Goal: Transaction & Acquisition: Purchase product/service

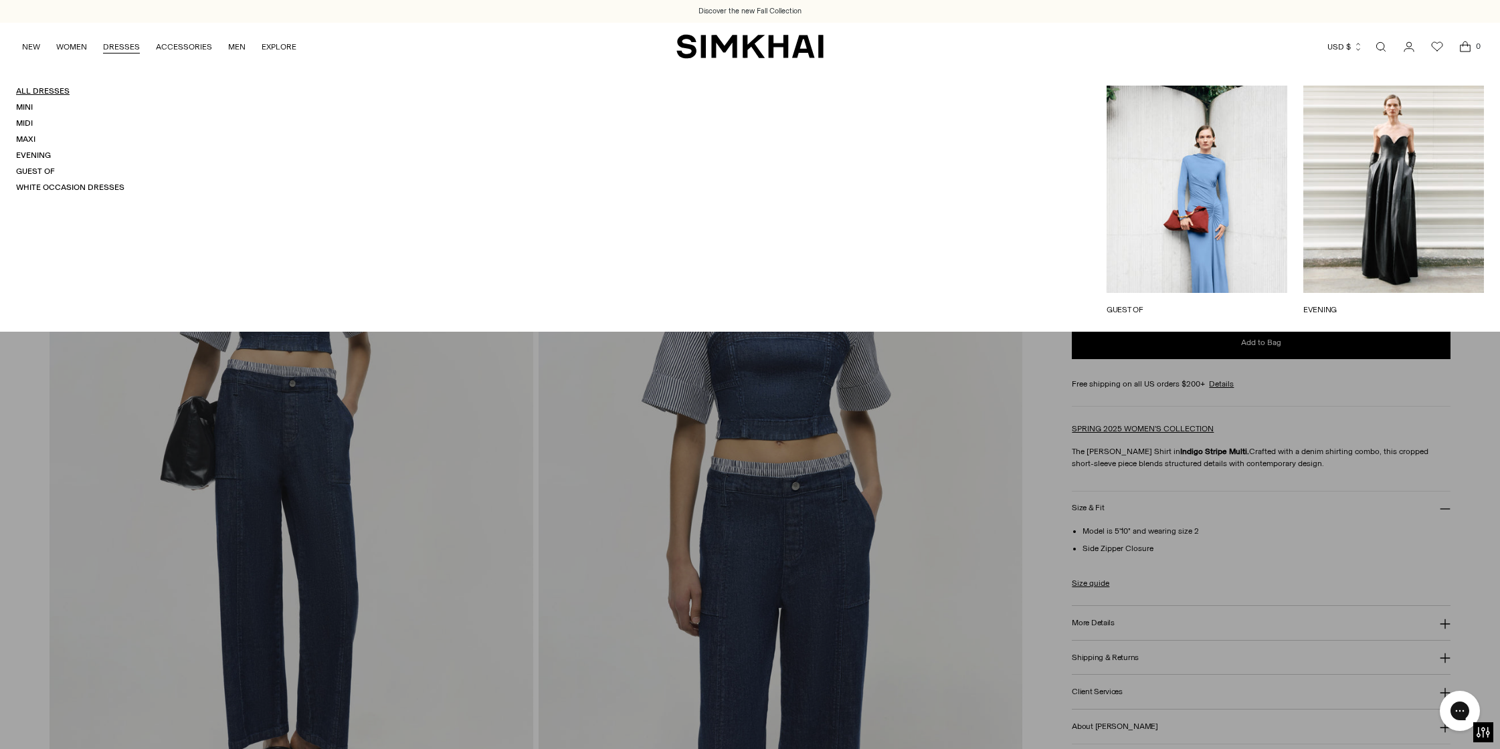
click at [56, 91] on link "All Dresses" at bounding box center [43, 90] width 54 height 9
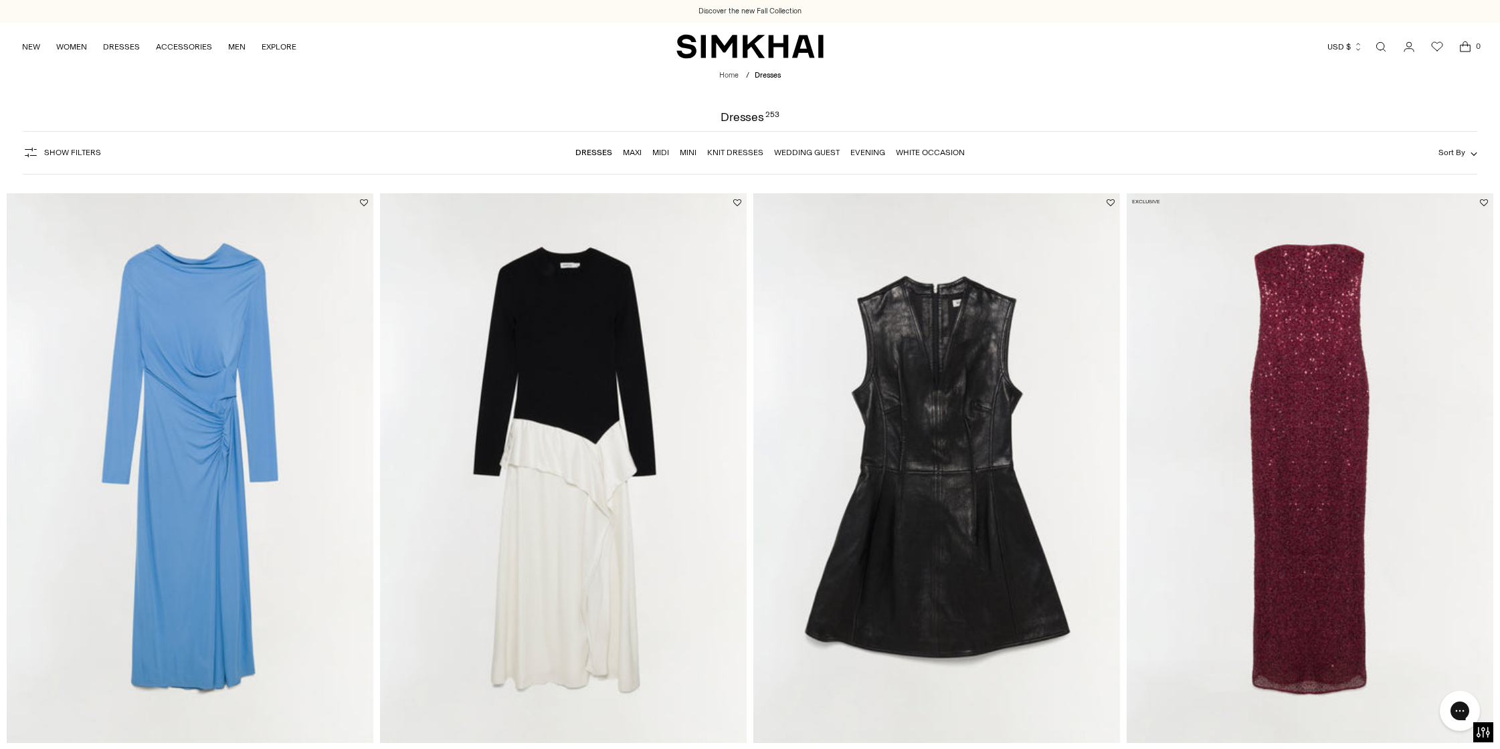
click at [50, 151] on span "Show Filters" at bounding box center [72, 152] width 57 height 9
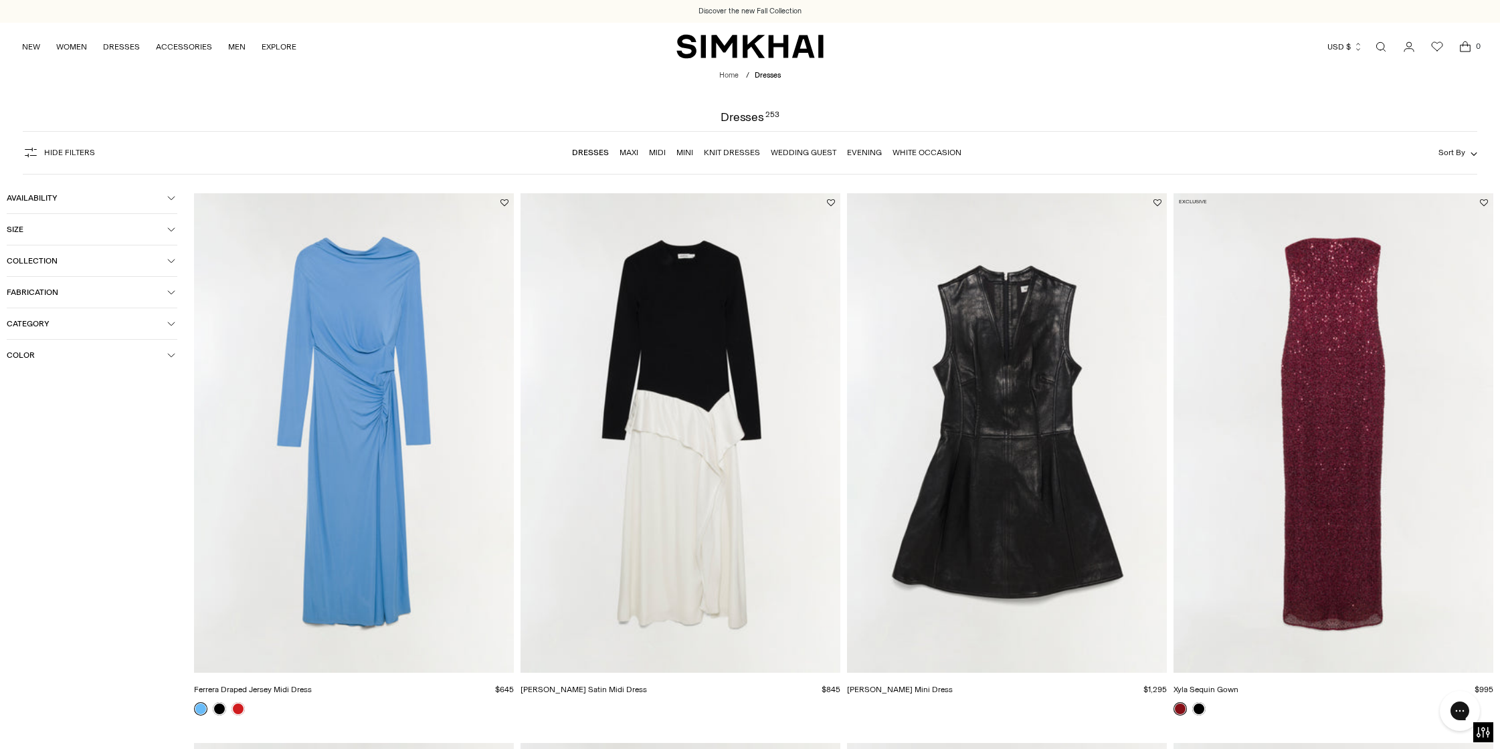
click at [55, 249] on button "Collection" at bounding box center [92, 261] width 171 height 31
click at [55, 250] on button "Collection" at bounding box center [92, 261] width 171 height 31
click at [54, 294] on span "Fabrication" at bounding box center [87, 292] width 161 height 9
click at [61, 574] on span "Category" at bounding box center [87, 569] width 161 height 9
click at [7, 597] on div at bounding box center [12, 594] width 11 height 11
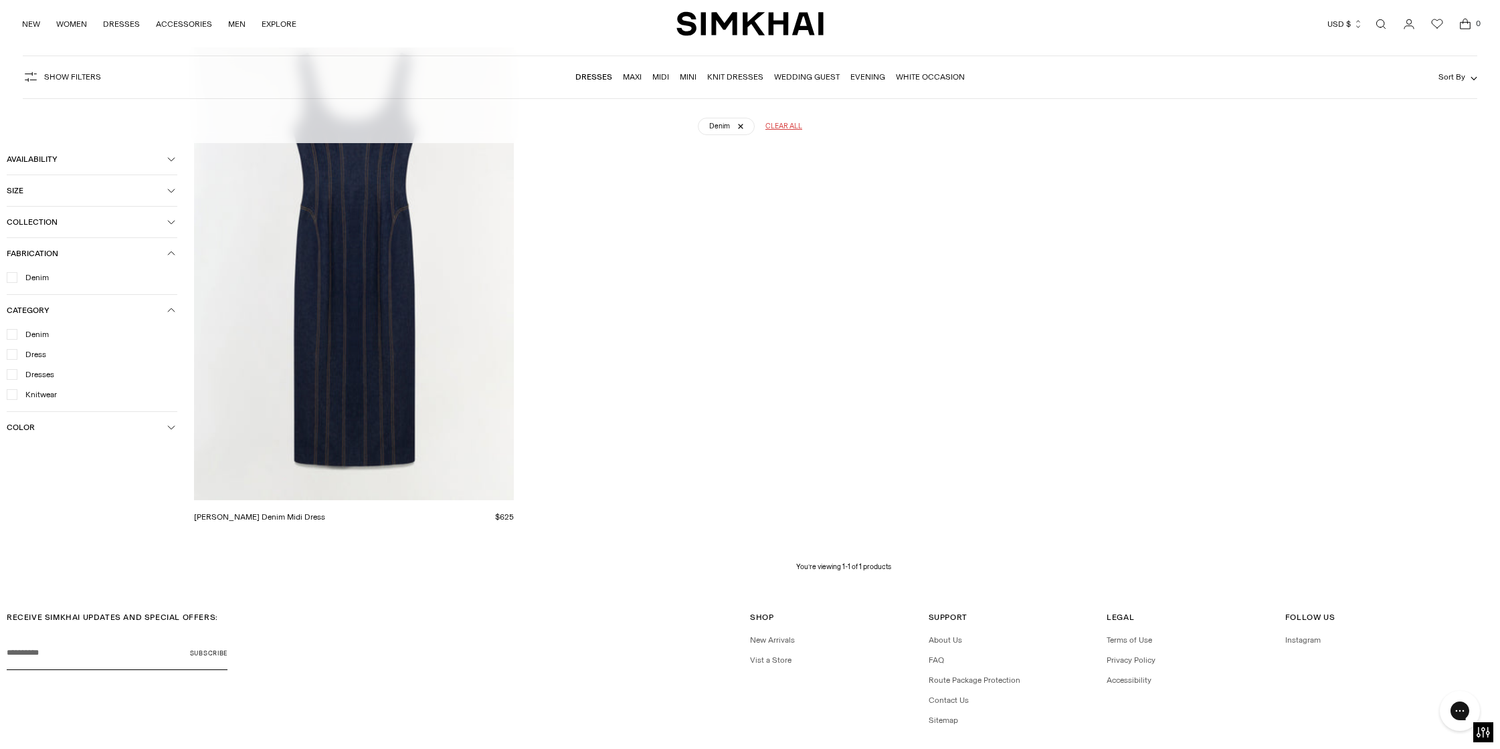
scroll to position [292, 0]
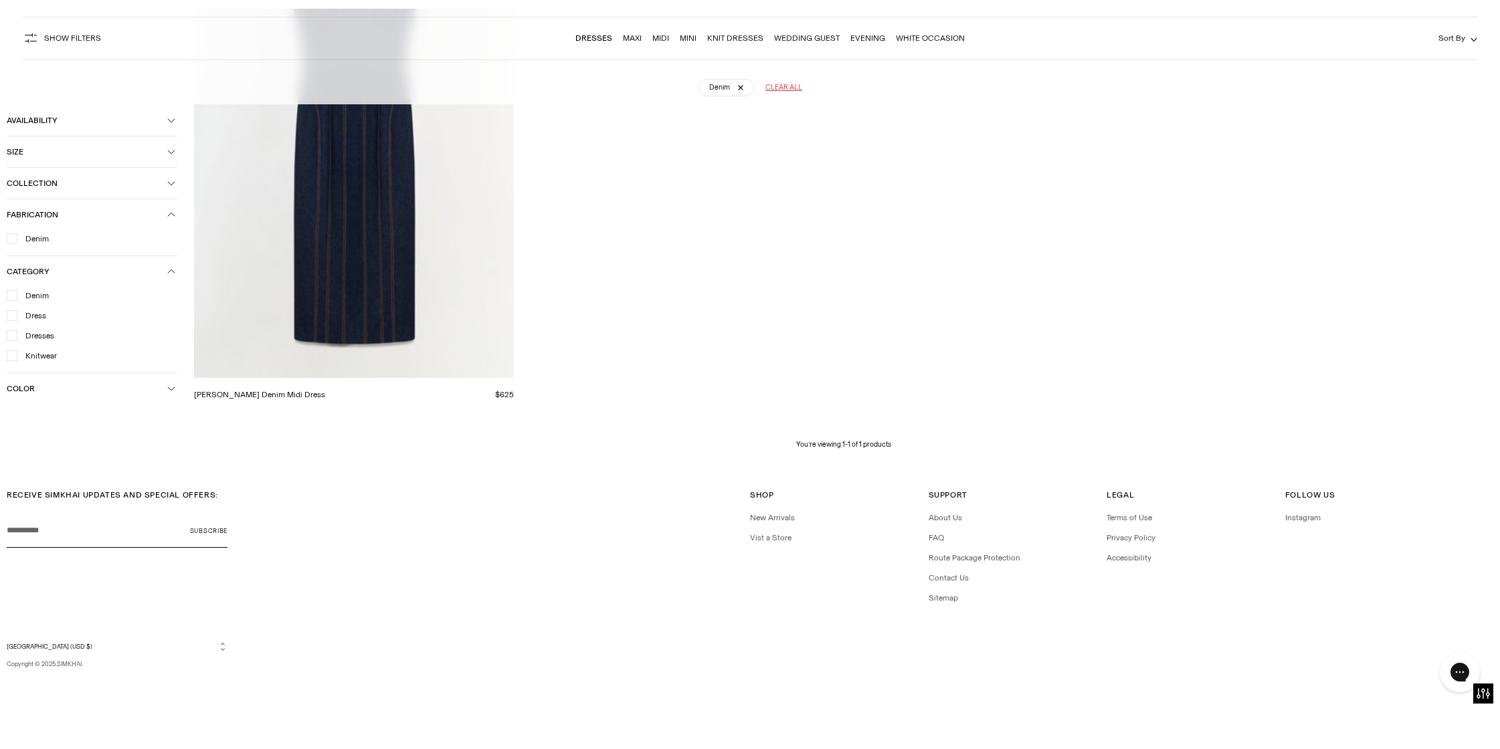
click at [13, 331] on icon at bounding box center [12, 334] width 7 height 7
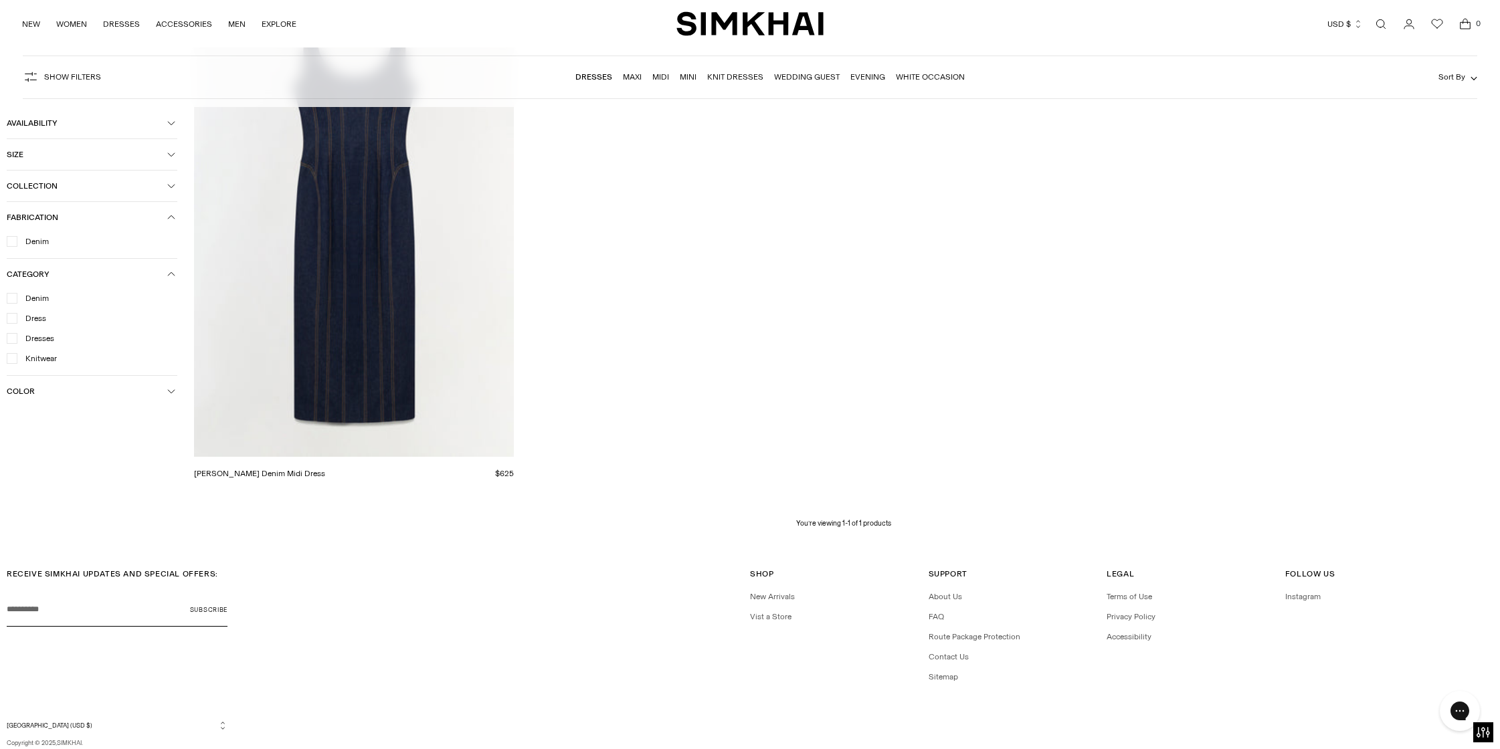
scroll to position [0, 0]
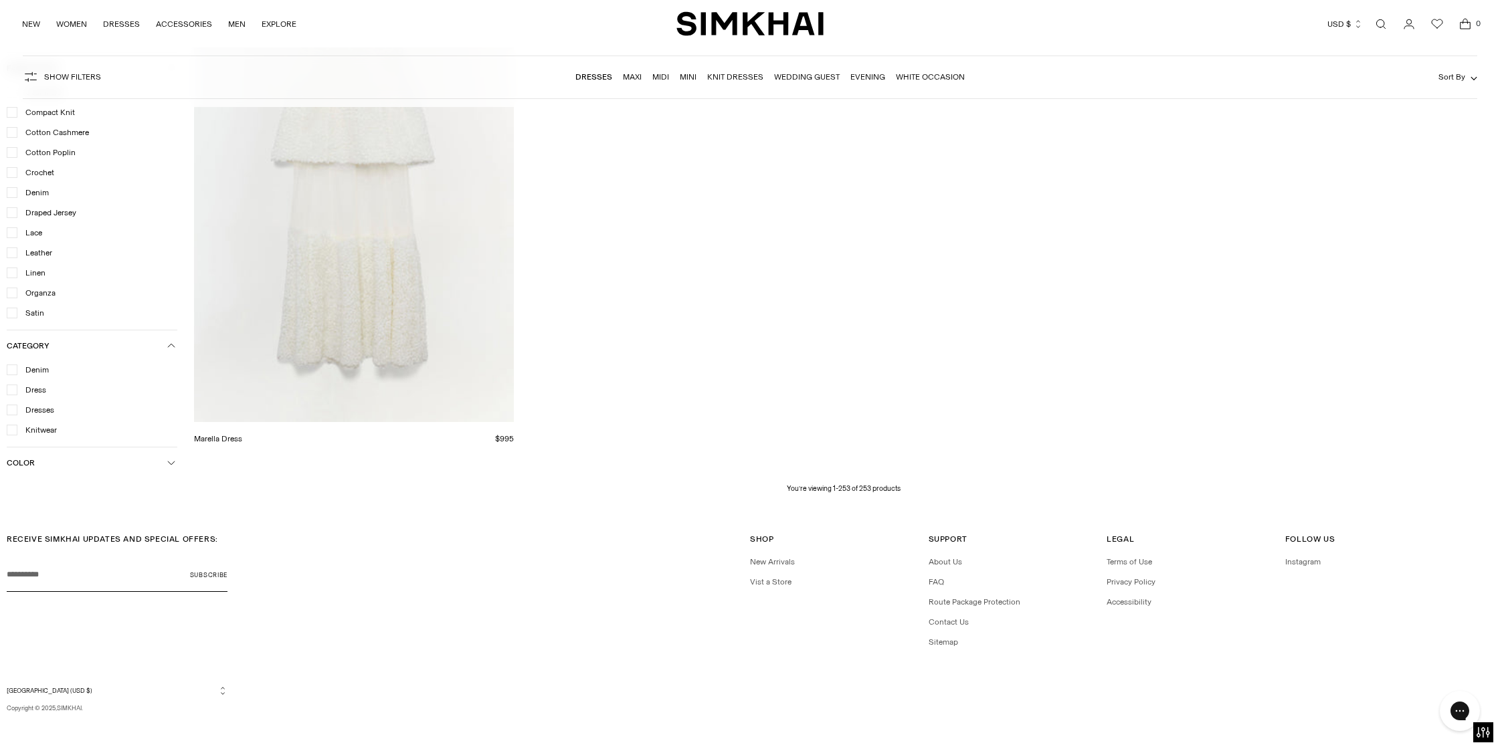
scroll to position [34809, 0]
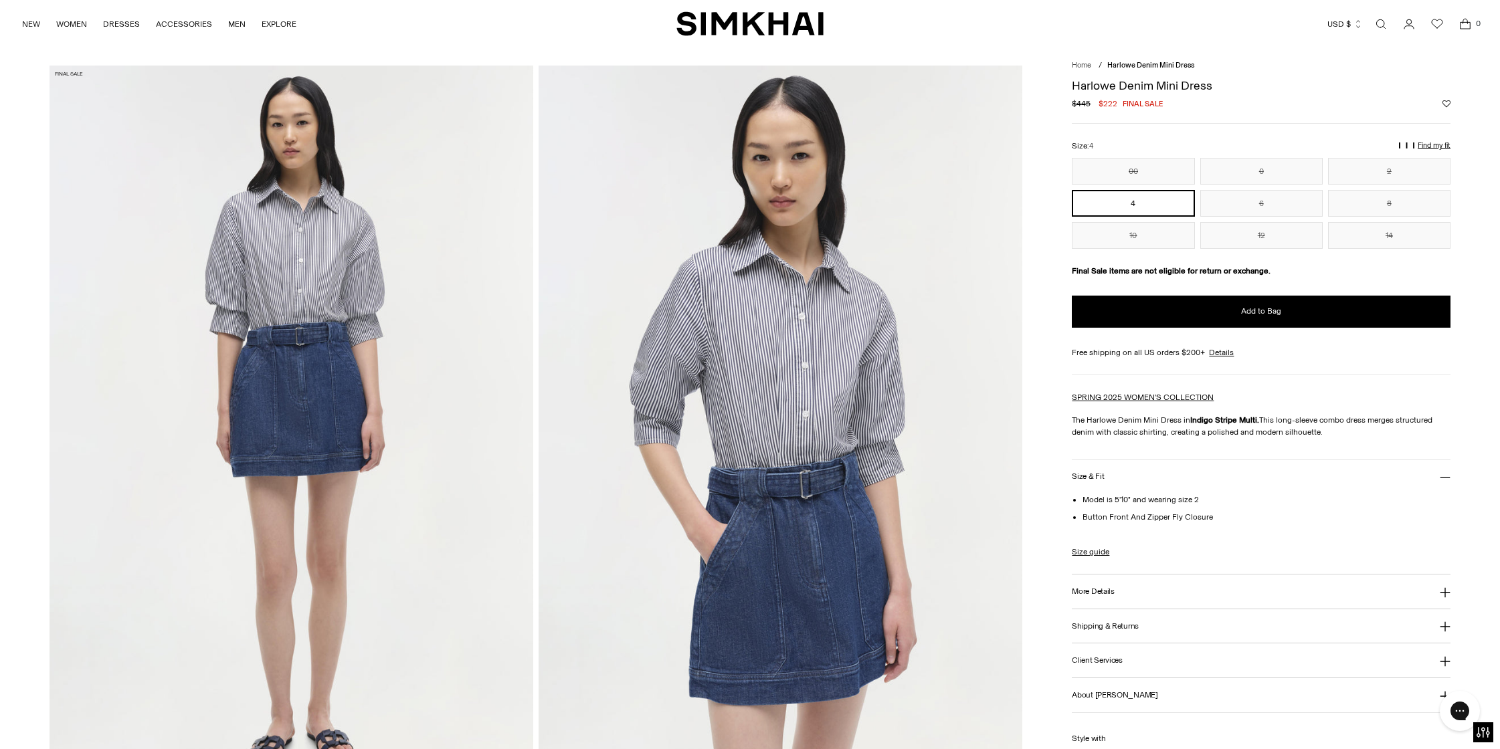
scroll to position [19, 0]
